Goal: Task Accomplishment & Management: Manage account settings

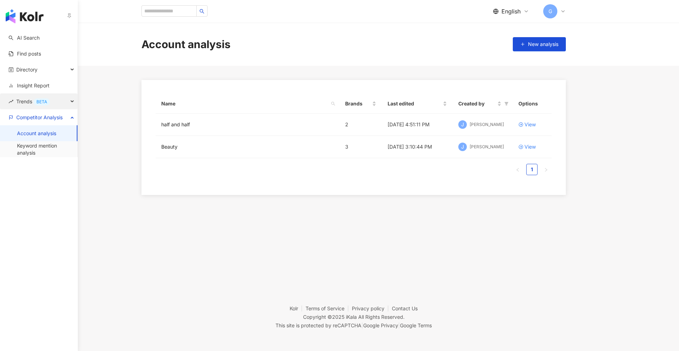
click at [34, 104] on span "Trends BETA" at bounding box center [33, 101] width 34 height 16
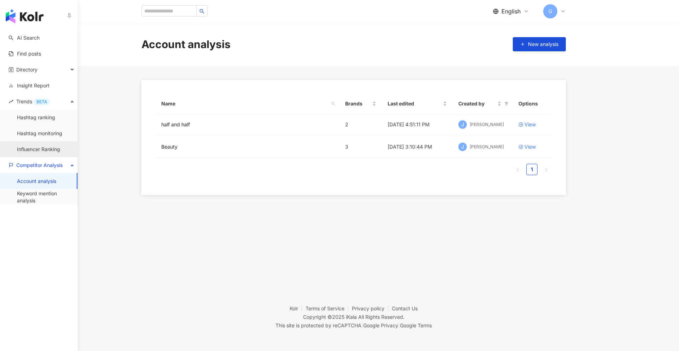
click at [45, 148] on link "Influencer Ranking" at bounding box center [38, 149] width 43 height 7
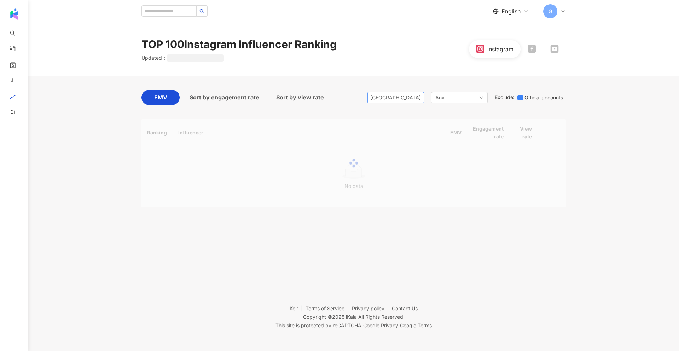
click at [406, 94] on span "[GEOGRAPHIC_DATA]" at bounding box center [396, 97] width 51 height 11
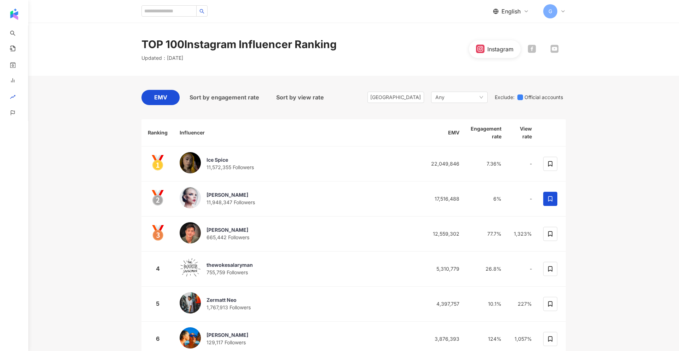
click at [400, 98] on span "[GEOGRAPHIC_DATA]" at bounding box center [396, 97] width 51 height 11
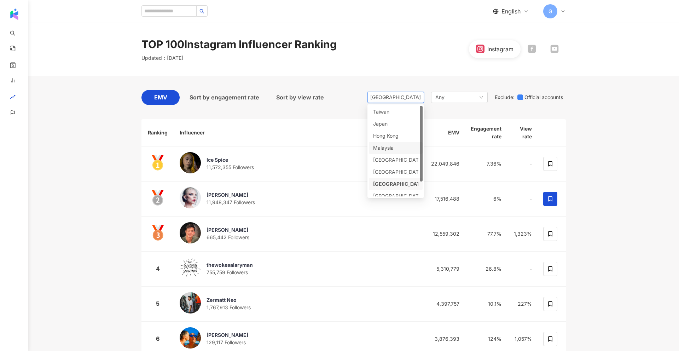
click at [241, 108] on div "Sort by engagement rate" at bounding box center [225, 99] width 84 height 19
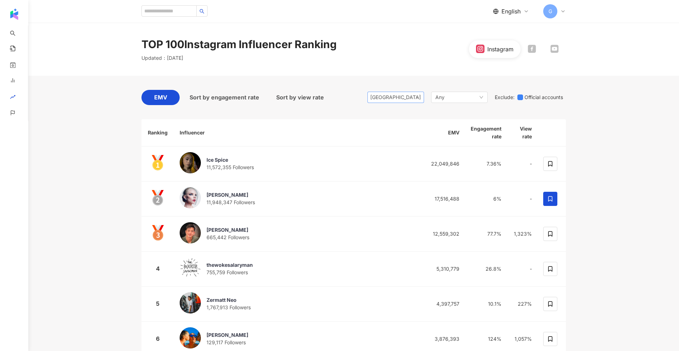
click at [401, 97] on span "[GEOGRAPHIC_DATA]" at bounding box center [396, 97] width 51 height 11
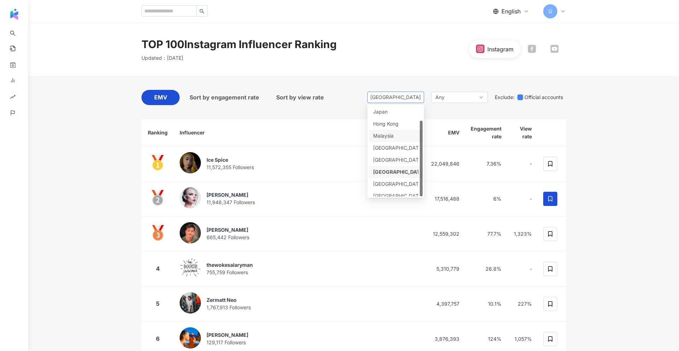
scroll to position [18, 0]
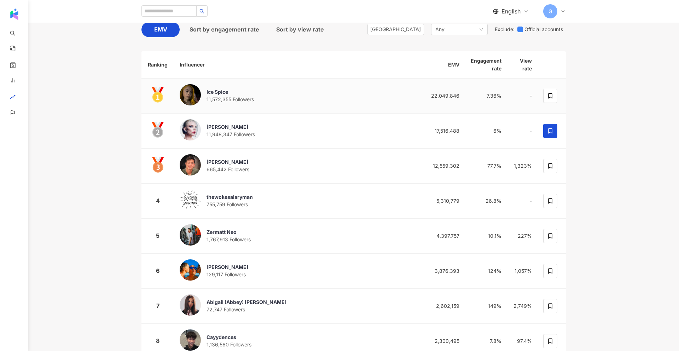
scroll to position [0, 0]
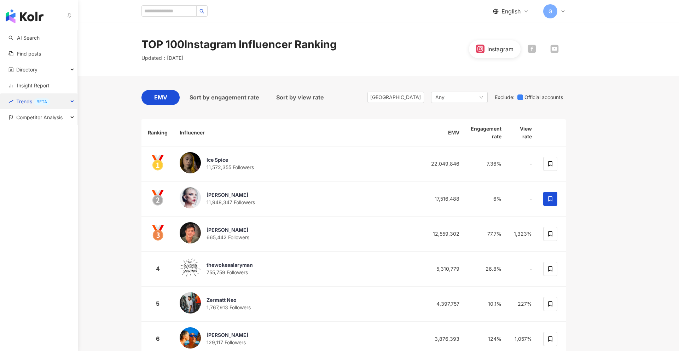
click at [28, 101] on span "Trends BETA" at bounding box center [33, 101] width 34 height 16
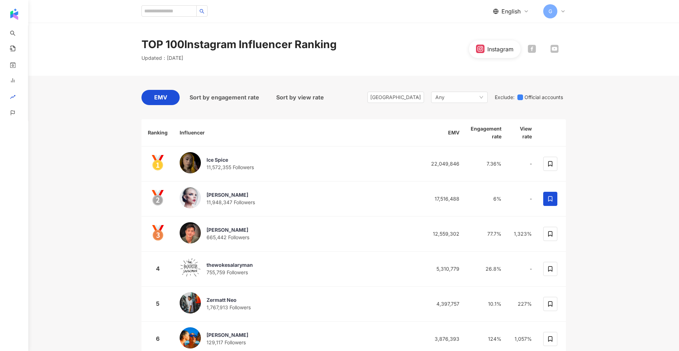
click at [396, 98] on span "[GEOGRAPHIC_DATA]" at bounding box center [396, 97] width 51 height 11
click at [349, 107] on div "EMV Sort by engagement rate Sort by view rate [GEOGRAPHIC_DATA] hk my th [GEOGR…" at bounding box center [354, 99] width 425 height 19
click at [406, 104] on div "Singapore hk my th [GEOGRAPHIC_DATA] [GEOGRAPHIC_DATA] [GEOGRAPHIC_DATA] [GEOGR…" at bounding box center [467, 97] width 199 height 15
click at [406, 97] on span "[GEOGRAPHIC_DATA]" at bounding box center [396, 97] width 51 height 11
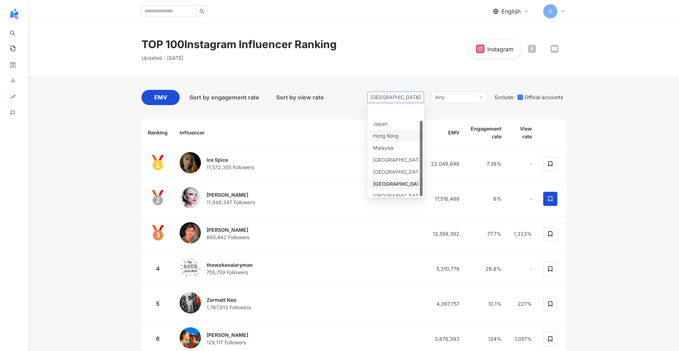
scroll to position [18, 0]
click at [329, 102] on div "EMV Sort by engagement rate Sort by view rate [GEOGRAPHIC_DATA] hk my th [GEOGR…" at bounding box center [354, 99] width 425 height 19
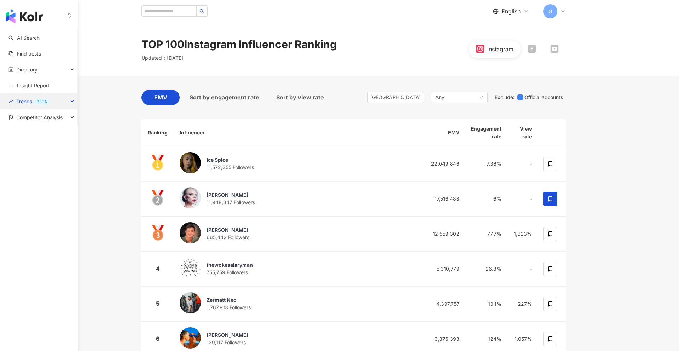
click at [40, 101] on div "BETA" at bounding box center [42, 101] width 16 height 7
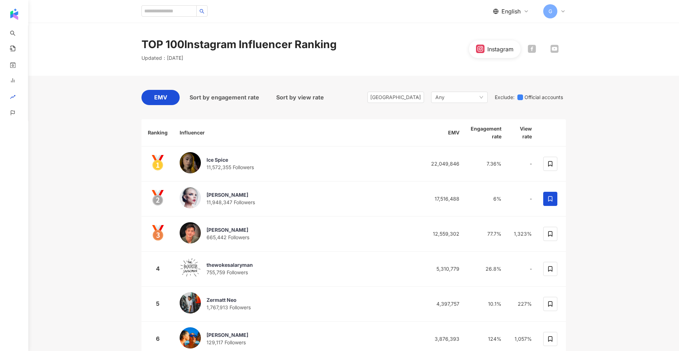
click at [516, 4] on div "English G" at bounding box center [529, 11] width 73 height 14
click at [513, 9] on span "English" at bounding box center [511, 11] width 19 height 8
click at [511, 32] on div "繁體中文" at bounding box center [516, 27] width 35 height 12
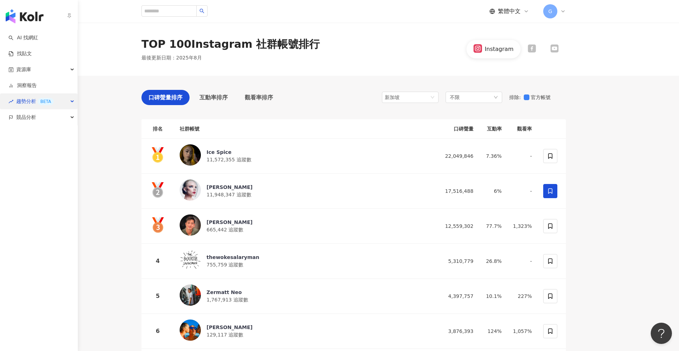
click at [19, 103] on span "趨勢分析 BETA" at bounding box center [35, 101] width 38 height 16
click at [33, 149] on link "社群帳號排行" at bounding box center [32, 149] width 30 height 7
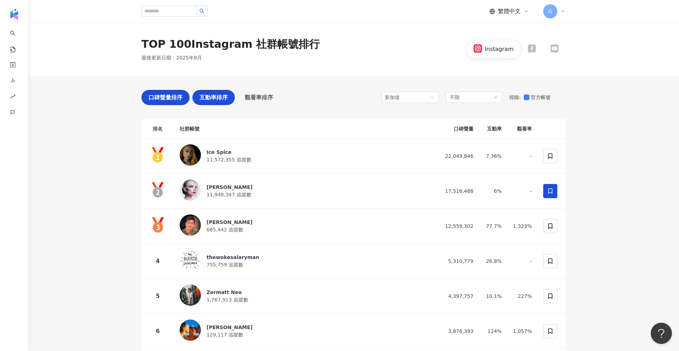
click at [212, 99] on span "互動率排序" at bounding box center [214, 97] width 28 height 9
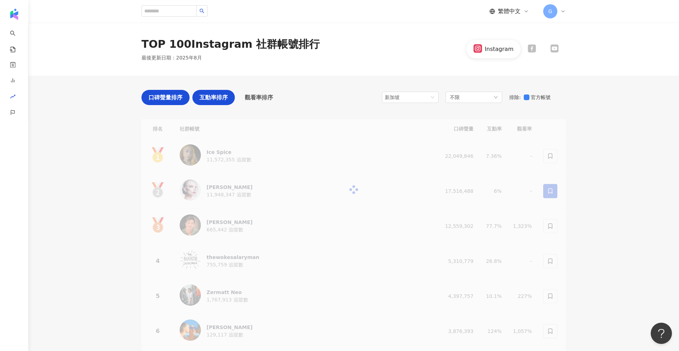
click at [165, 99] on span "口碑聲量排序" at bounding box center [166, 97] width 34 height 9
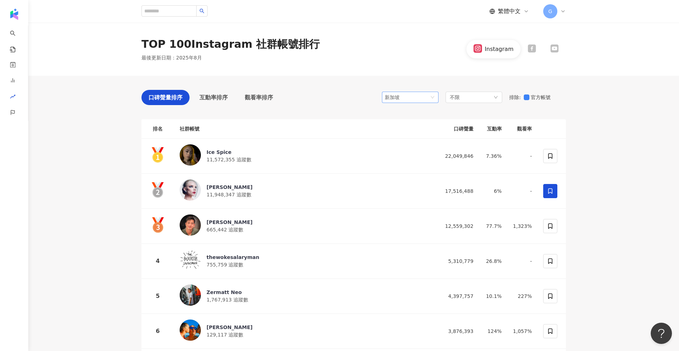
click at [420, 100] on span "新加坡" at bounding box center [410, 97] width 51 height 11
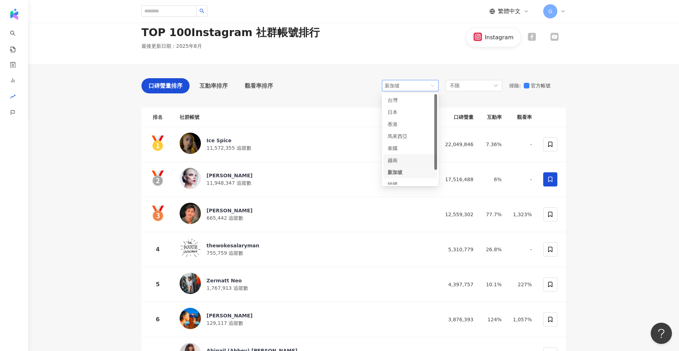
scroll to position [18, 0]
click at [402, 85] on div "新加坡" at bounding box center [396, 85] width 23 height 11
click at [355, 84] on div "口碑聲量排序 互動率排序 觀看率排序 sg 新加坡 my th vn 日本 香港 馬來西亞 泰國 越南 新加坡 韓國 美國 不限 排除 : 官方帳號" at bounding box center [354, 87] width 425 height 19
click at [399, 93] on div "口碑聲量排序 互動率排序 觀看率排序 新加坡 my th vn 日本 香港 馬來西亞 泰國 [GEOGRAPHIC_DATA] 新加坡 韓國 美國 不限 排除…" at bounding box center [354, 87] width 425 height 19
click at [399, 85] on div "新加坡" at bounding box center [396, 85] width 23 height 11
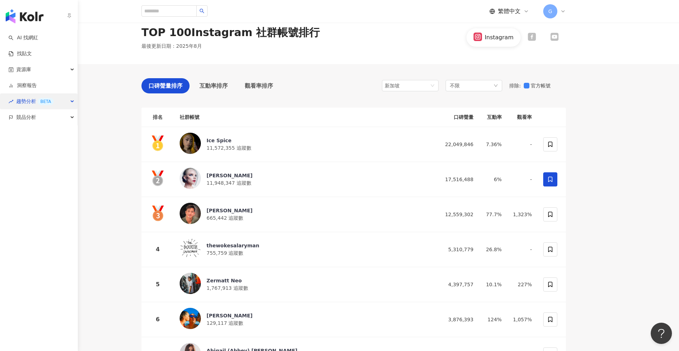
click at [27, 102] on span "趨勢分析 BETA" at bounding box center [35, 101] width 38 height 16
click at [23, 105] on span "趨勢分析 BETA" at bounding box center [35, 101] width 38 height 16
click at [33, 98] on span "趨勢分析 BETA" at bounding box center [35, 101] width 38 height 16
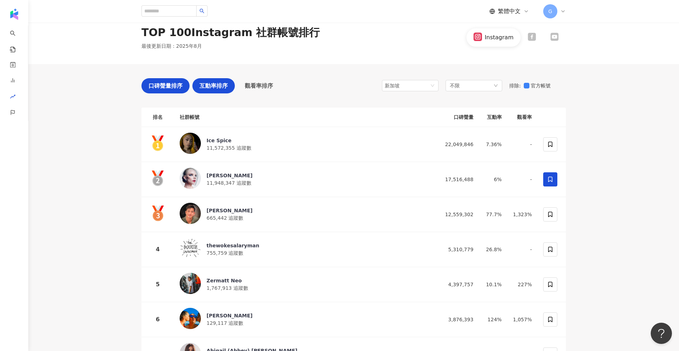
click at [210, 84] on span "互動率排序" at bounding box center [214, 85] width 28 height 9
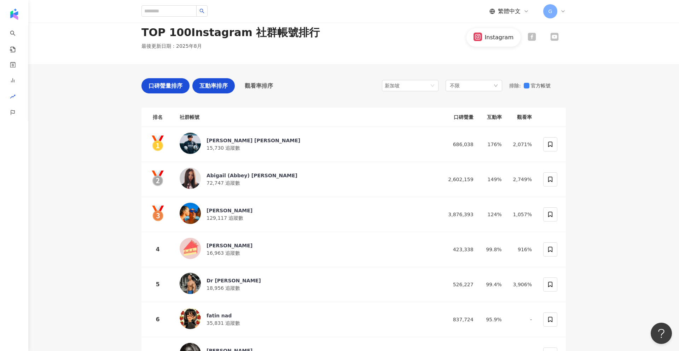
click at [173, 81] on div "口碑聲量排序" at bounding box center [166, 85] width 48 height 15
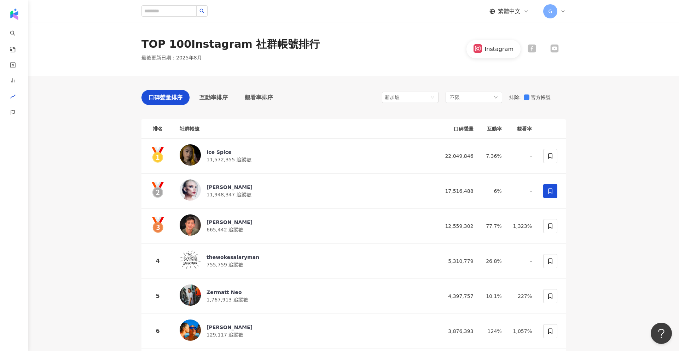
click at [534, 51] on icon at bounding box center [532, 49] width 8 height 8
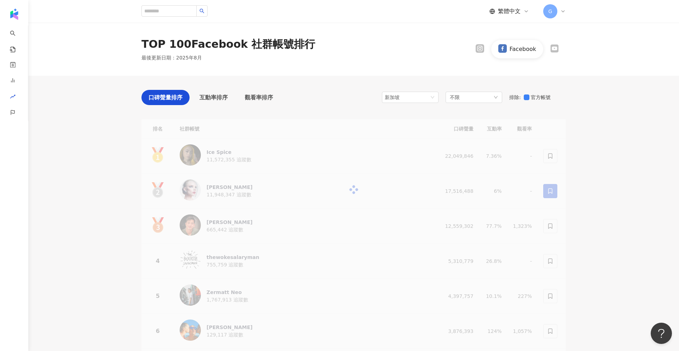
click at [562, 50] on div at bounding box center [555, 49] width 23 height 10
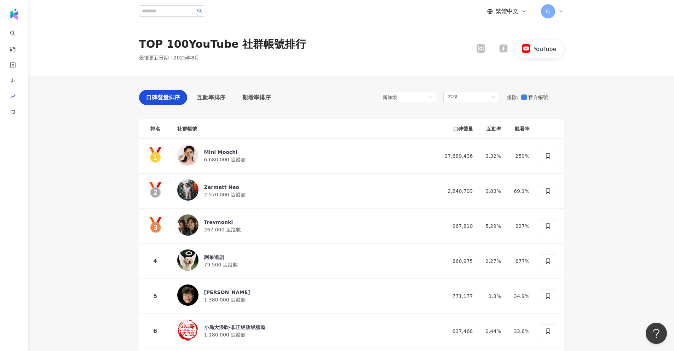
click at [497, 8] on span "繁體中文" at bounding box center [507, 11] width 23 height 8
click at [497, 42] on div "English" at bounding box center [510, 46] width 35 height 12
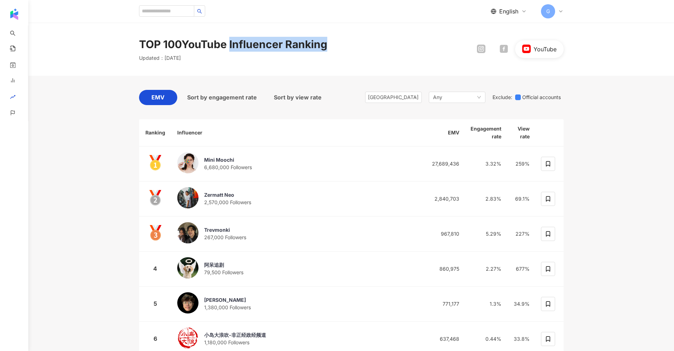
drag, startPoint x: 231, startPoint y: 43, endPoint x: 352, endPoint y: 47, distance: 120.7
click at [352, 47] on div "TOP 100 YouTube Influencer Ranking Updated ： [DATE] YouTube" at bounding box center [351, 49] width 453 height 25
copy div "Influencer Ranking"
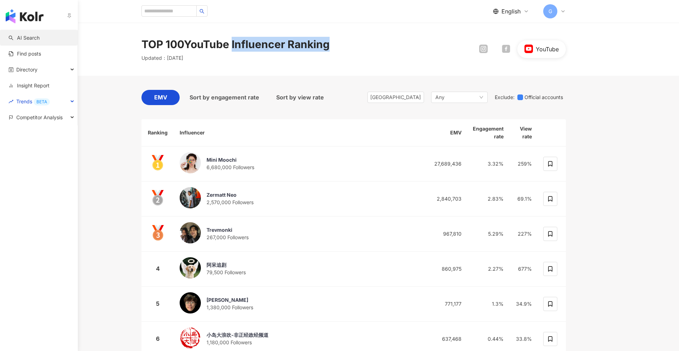
click at [40, 34] on link "AI Search" at bounding box center [23, 37] width 31 height 7
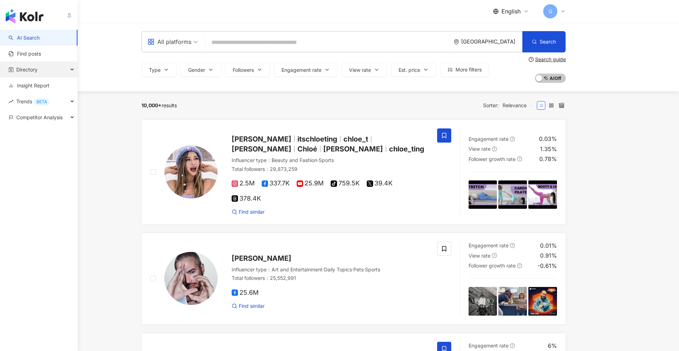
click at [38, 65] on span "Directory" at bounding box center [26, 70] width 21 height 16
click at [41, 65] on div "Directory" at bounding box center [39, 70] width 78 height 16
click at [36, 104] on div "BETA" at bounding box center [42, 101] width 16 height 7
click at [38, 136] on link "Hashtag monitoring" at bounding box center [39, 133] width 45 height 7
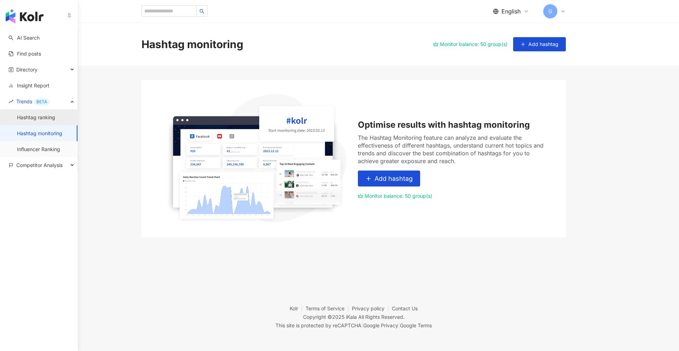
click at [42, 121] on link "Hashtag ranking" at bounding box center [36, 117] width 38 height 7
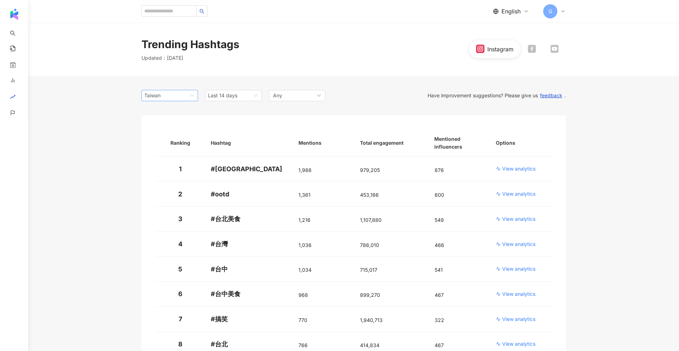
click at [162, 95] on div "Taiwan" at bounding box center [155, 95] width 23 height 11
click at [146, 98] on div "Taiwan" at bounding box center [155, 95] width 23 height 11
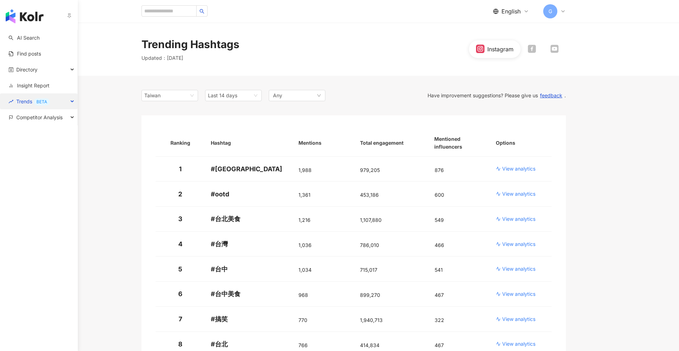
click at [21, 102] on span "Trends BETA" at bounding box center [33, 101] width 34 height 16
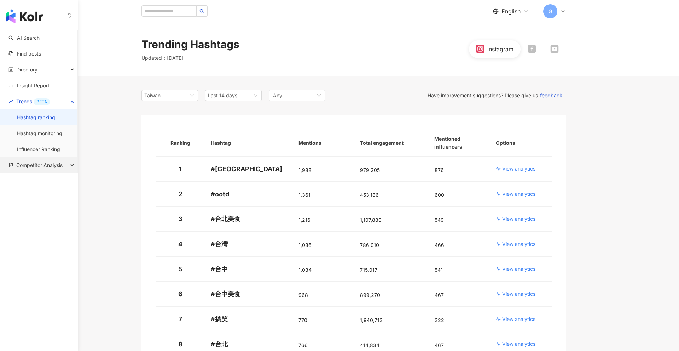
click at [31, 164] on span "Competitor Analysis" at bounding box center [39, 165] width 46 height 16
click at [40, 194] on link "Keyword mention analysis" at bounding box center [44, 197] width 55 height 14
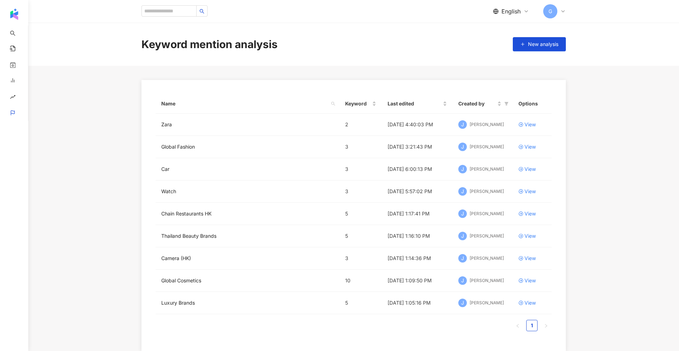
click at [106, 133] on main "Keyword mention analysis New analysis Name Keyword Last edited Created by Optio…" at bounding box center [353, 187] width 651 height 328
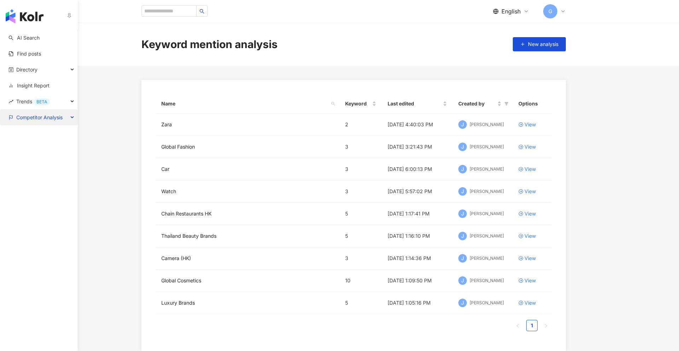
click at [56, 120] on span "Competitor Analysis" at bounding box center [39, 117] width 46 height 16
click at [51, 137] on link "Account analysis" at bounding box center [36, 133] width 39 height 7
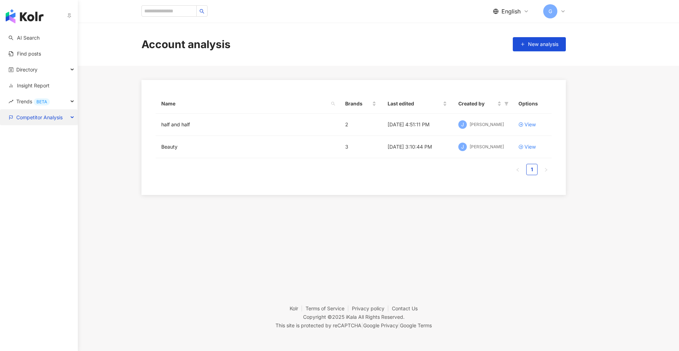
click at [28, 122] on span "Competitor Analysis" at bounding box center [39, 117] width 46 height 16
click at [27, 142] on link "Keyword mention analysis" at bounding box center [44, 149] width 55 height 14
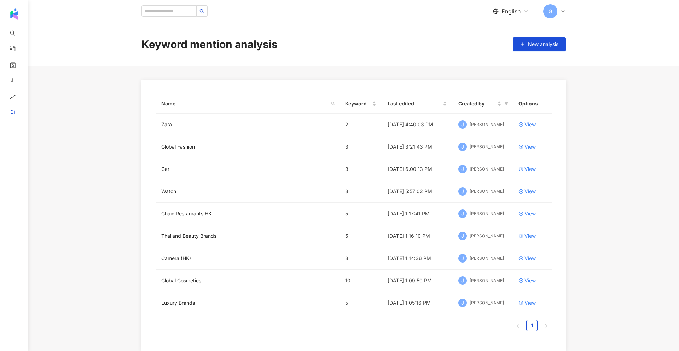
click at [107, 128] on main "Keyword mention analysis New analysis Name Keyword Last edited Created by Optio…" at bounding box center [353, 187] width 651 height 328
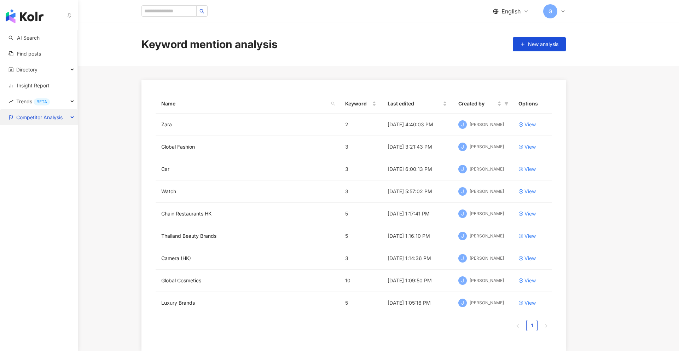
click at [21, 113] on span "Competitor Analysis" at bounding box center [39, 117] width 46 height 16
click at [21, 131] on link "Account analysis" at bounding box center [36, 133] width 39 height 7
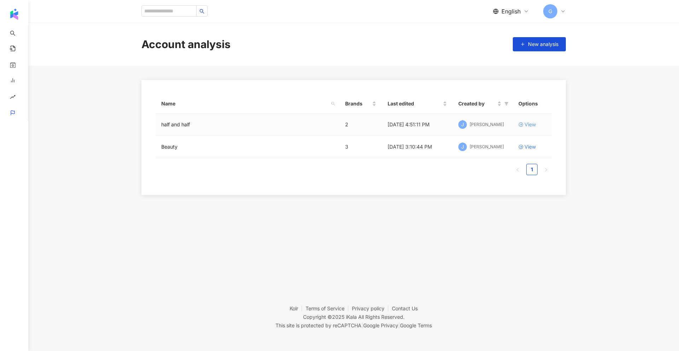
click at [525, 127] on div "View" at bounding box center [530, 125] width 11 height 8
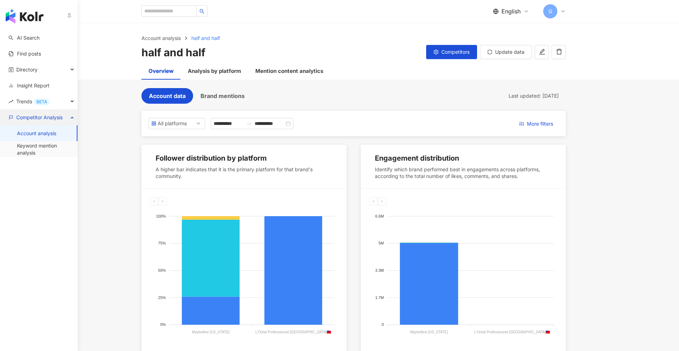
click at [30, 116] on span "Competitor Analysis" at bounding box center [39, 117] width 46 height 16
click at [29, 132] on link "Account analysis" at bounding box center [36, 133] width 39 height 7
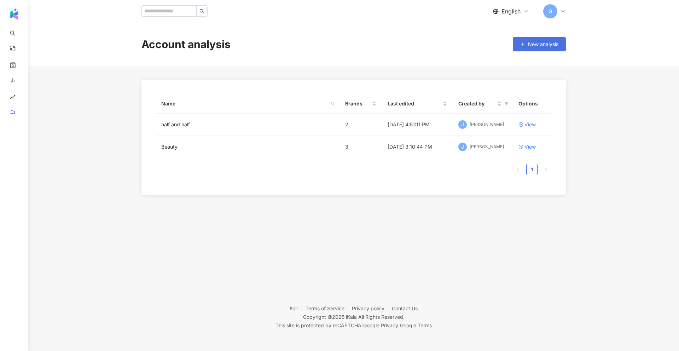
click at [535, 42] on span "New analysis" at bounding box center [543, 44] width 30 height 6
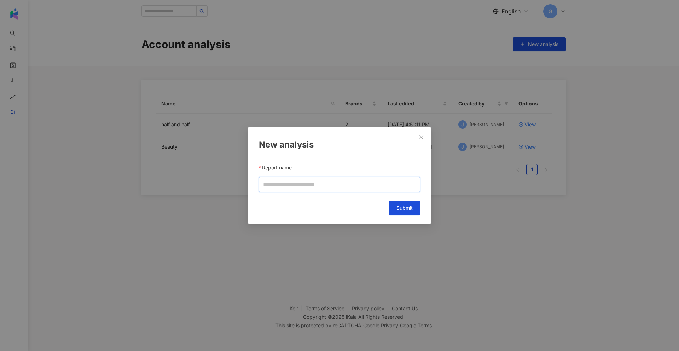
click at [281, 178] on input "Report name" at bounding box center [339, 185] width 161 height 16
type input "****"
click at [402, 207] on span "Submit" at bounding box center [405, 208] width 16 height 6
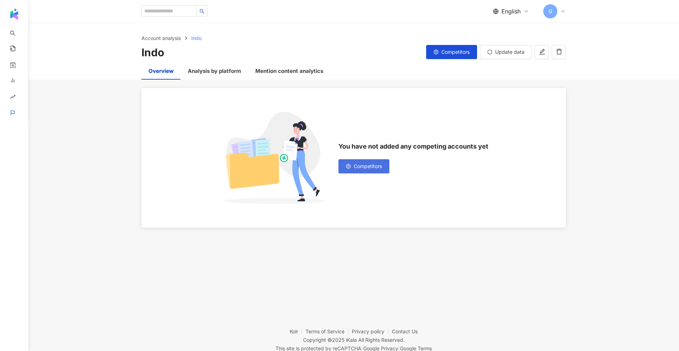
click at [366, 171] on button "Competitors" at bounding box center [364, 166] width 51 height 14
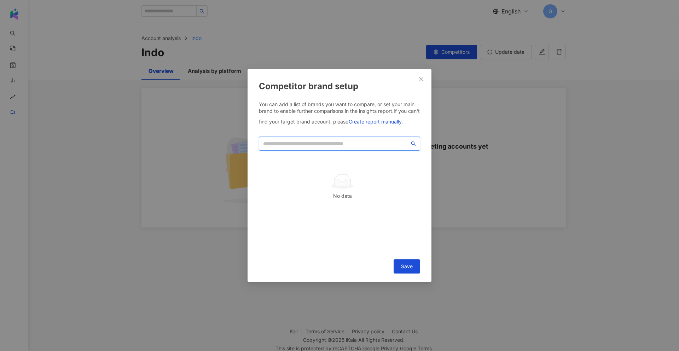
click at [335, 143] on input "search" at bounding box center [336, 144] width 147 height 8
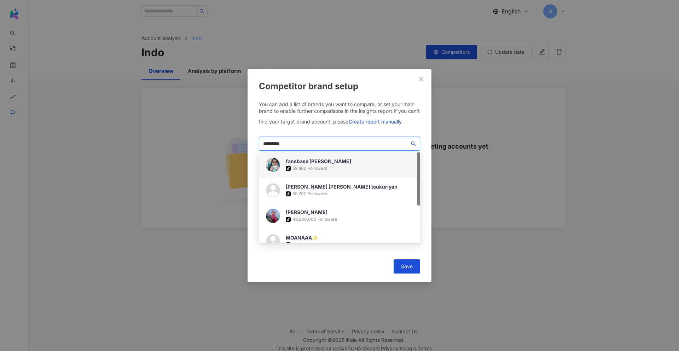
click at [333, 161] on div "fansbase [PERSON_NAME] tiktok-icon 59,900 Followers" at bounding box center [339, 164] width 161 height 25
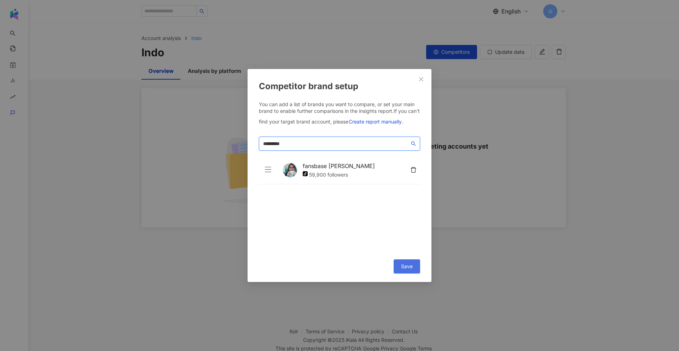
type input "*********"
click at [401, 265] on span "Save" at bounding box center [407, 267] width 12 height 6
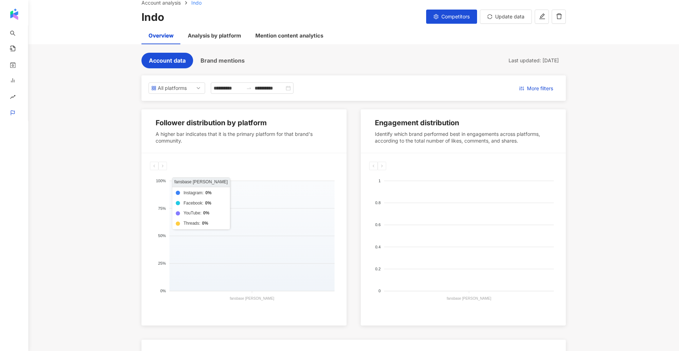
scroll to position [108, 0]
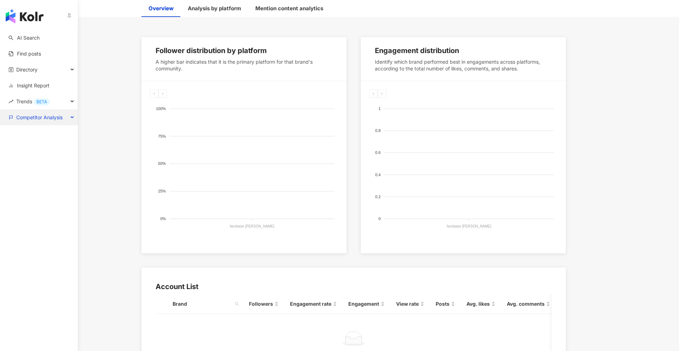
click at [22, 124] on span "Competitor Analysis" at bounding box center [39, 117] width 46 height 16
click at [25, 149] on link "Keyword mention analysis" at bounding box center [44, 149] width 55 height 14
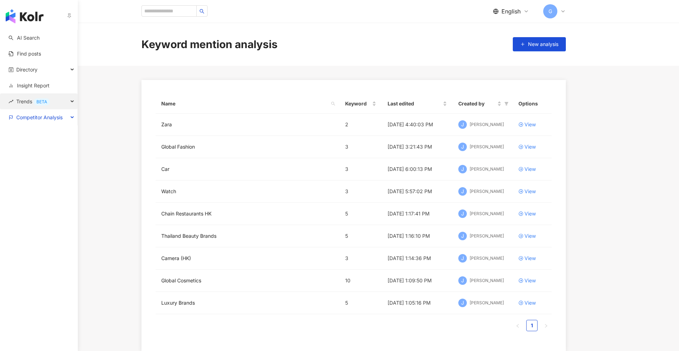
click at [25, 104] on span "Trends BETA" at bounding box center [33, 101] width 34 height 16
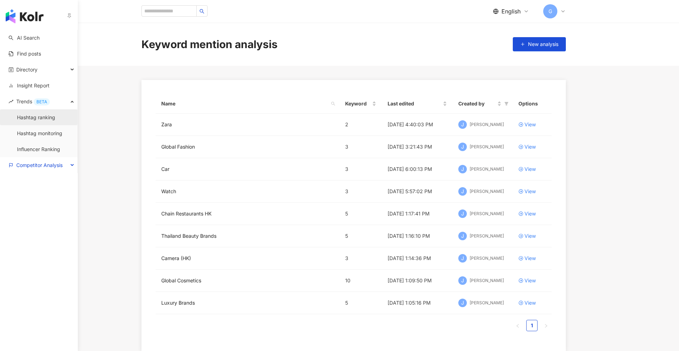
click at [30, 120] on link "Hashtag ranking" at bounding box center [36, 117] width 38 height 7
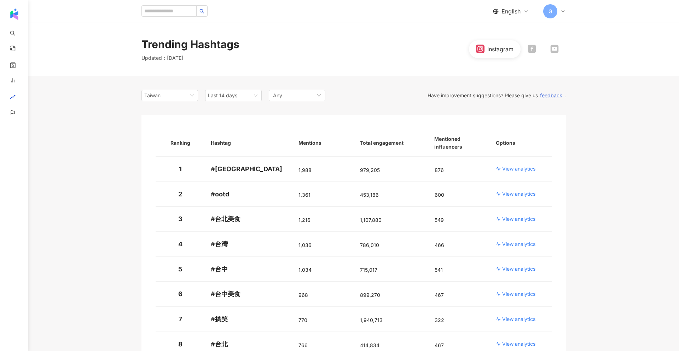
click at [527, 53] on div at bounding box center [532, 49] width 23 height 9
click at [552, 51] on icon at bounding box center [555, 49] width 8 height 8
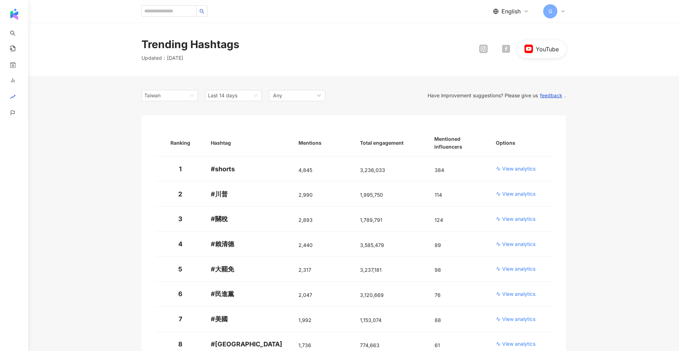
click at [490, 47] on div at bounding box center [483, 49] width 23 height 9
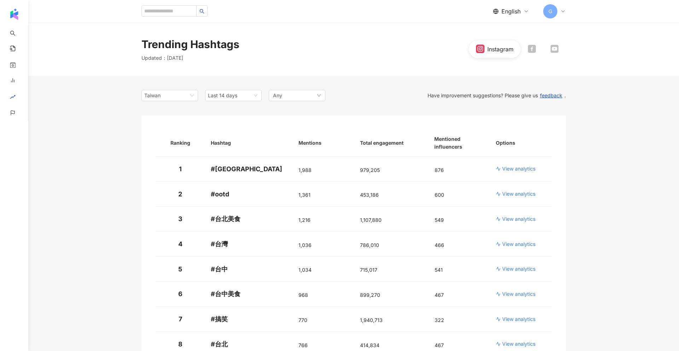
click at [417, 61] on div "Trending Hashtags Updated ： [DATE] Instagram" at bounding box center [353, 49] width 453 height 25
click at [535, 64] on div "Trending Hashtags Updated ： [DATE] Instagram" at bounding box center [353, 49] width 651 height 53
click at [534, 57] on div "Instagram" at bounding box center [517, 49] width 97 height 18
click at [534, 55] on div "Instagram" at bounding box center [517, 49] width 97 height 18
click at [534, 53] on icon at bounding box center [532, 49] width 8 height 8
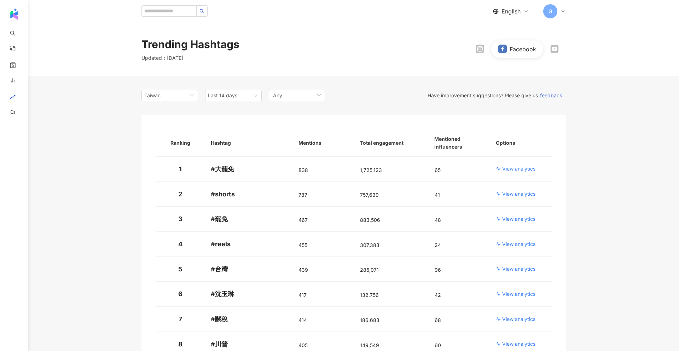
click at [558, 52] on icon at bounding box center [555, 49] width 8 height 8
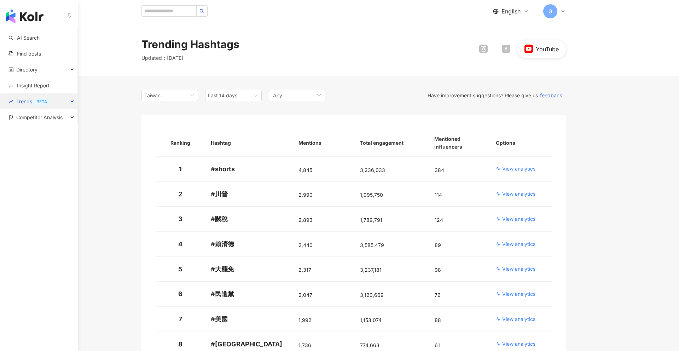
click at [20, 101] on span "Trends BETA" at bounding box center [33, 101] width 34 height 16
click at [30, 99] on span "Trends BETA" at bounding box center [33, 101] width 34 height 16
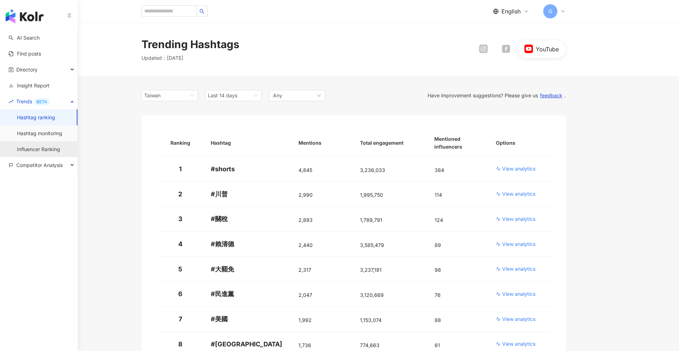
click at [38, 151] on link "Influencer Ranking" at bounding box center [38, 149] width 43 height 7
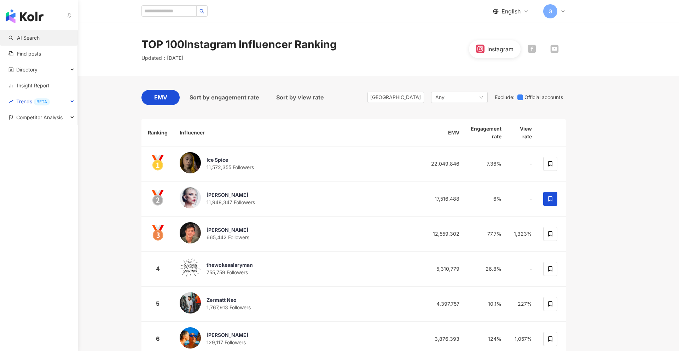
click at [34, 38] on link "AI Search" at bounding box center [23, 37] width 31 height 7
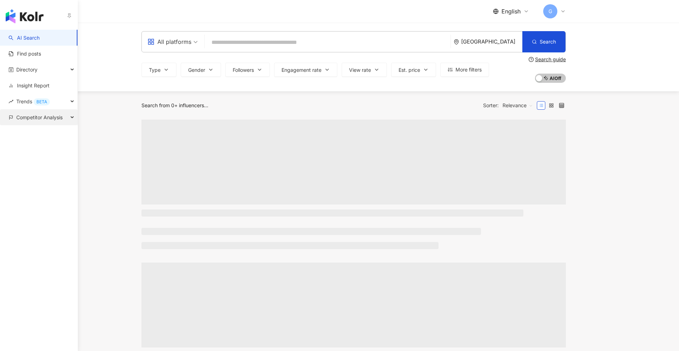
click at [30, 116] on span "Competitor Analysis" at bounding box center [39, 117] width 46 height 16
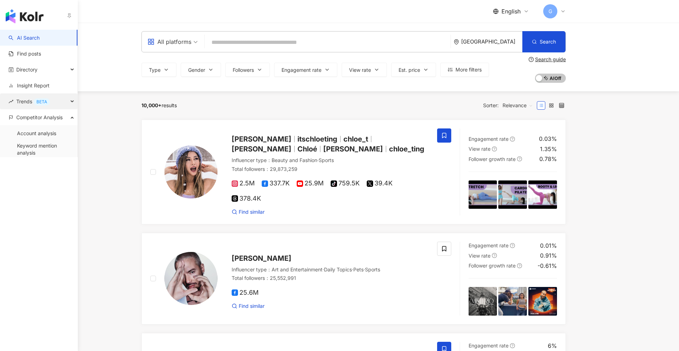
click at [53, 102] on div "Trends BETA" at bounding box center [39, 101] width 78 height 16
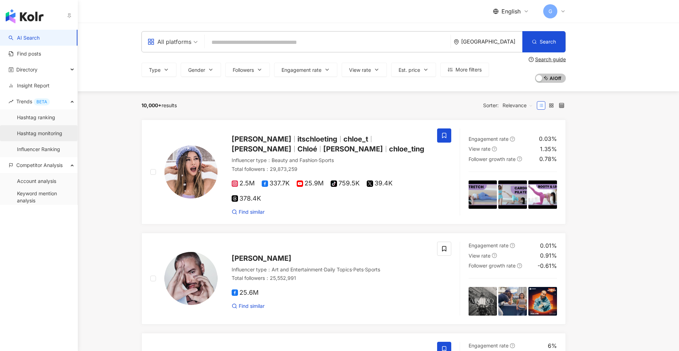
click at [45, 130] on link "Hashtag monitoring" at bounding box center [39, 133] width 45 height 7
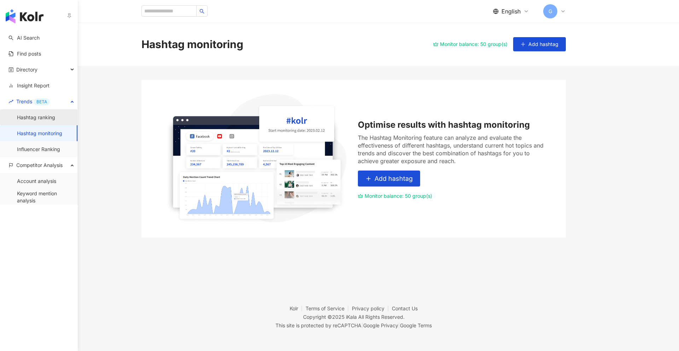
click at [51, 121] on link "Hashtag ranking" at bounding box center [36, 117] width 38 height 7
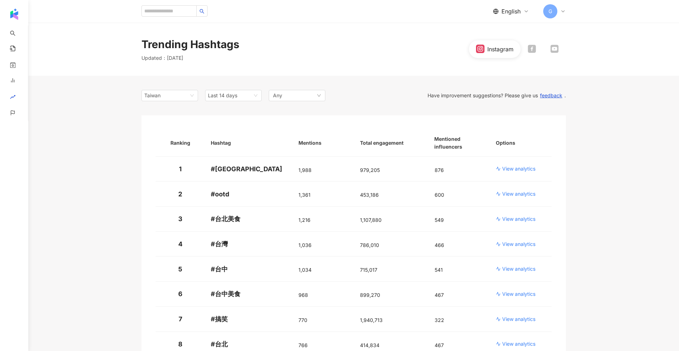
click at [520, 11] on span "English" at bounding box center [511, 11] width 19 height 8
click at [514, 28] on div "繁體中文" at bounding box center [516, 27] width 35 height 12
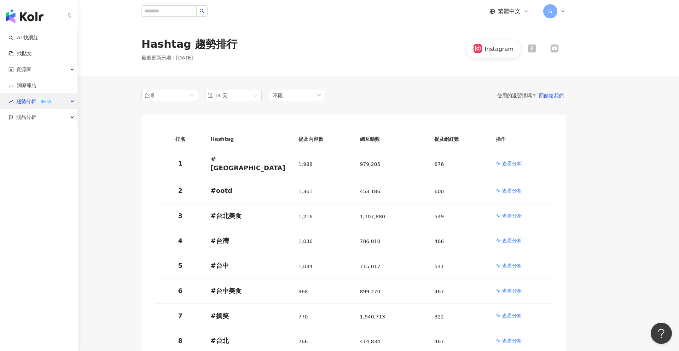
click at [29, 102] on span "趨勢分析 BETA" at bounding box center [35, 101] width 38 height 16
click at [23, 101] on span "趨勢分析 BETA" at bounding box center [35, 101] width 38 height 16
click at [24, 99] on span "趨勢分析 BETA" at bounding box center [35, 101] width 38 height 16
click at [29, 101] on span "趨勢分析 BETA" at bounding box center [35, 101] width 38 height 16
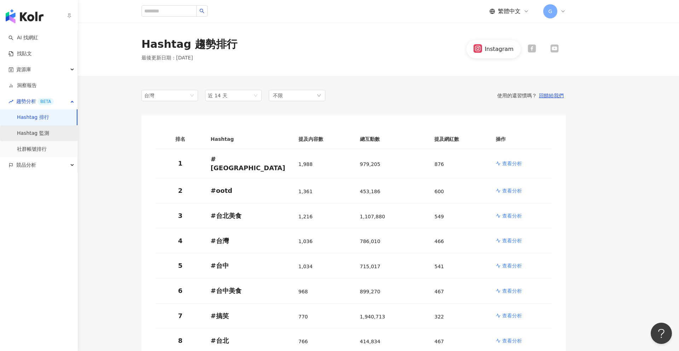
click at [32, 131] on link "Hashtag 監測" at bounding box center [33, 133] width 32 height 7
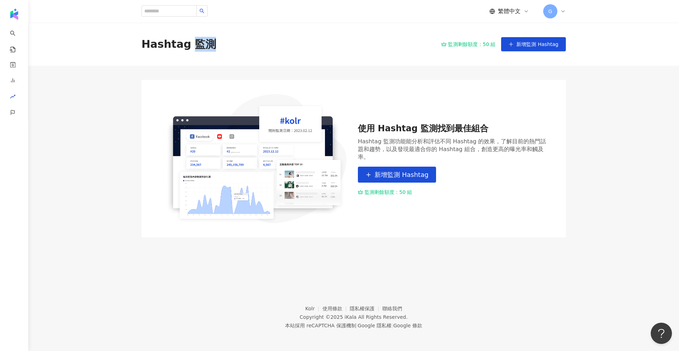
drag, startPoint x: 210, startPoint y: 43, endPoint x: 185, endPoint y: 44, distance: 24.8
click at [185, 44] on div "Hashtag 監測 監測剩餘額度：50 組 新增監測 Hashtag" at bounding box center [353, 44] width 453 height 15
copy div "監測"
